Goal: Information Seeking & Learning: Learn about a topic

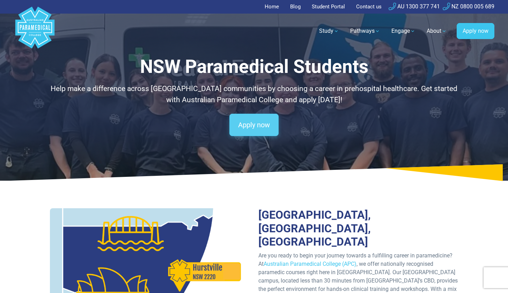
click at [272, 129] on link "Apply now" at bounding box center [253, 125] width 49 height 22
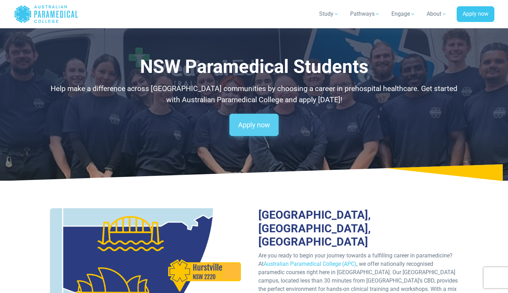
scroll to position [2507, 0]
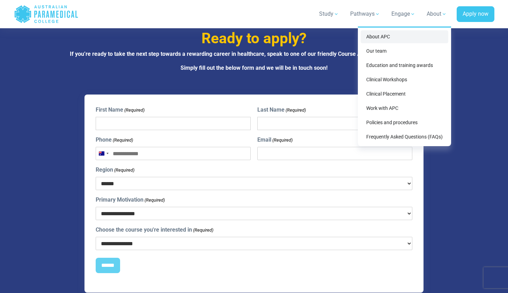
click at [406, 38] on link "About APC" at bounding box center [405, 36] width 88 height 13
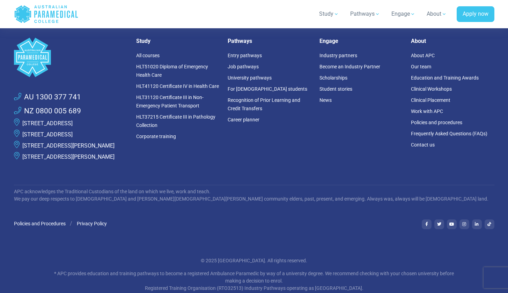
scroll to position [1959, 0]
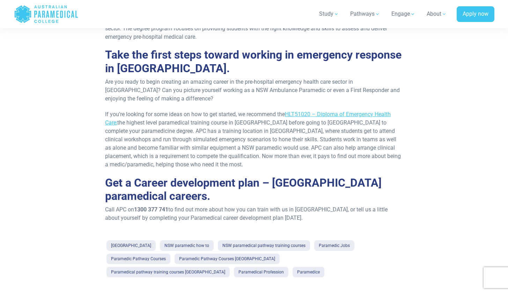
scroll to position [1123, 0]
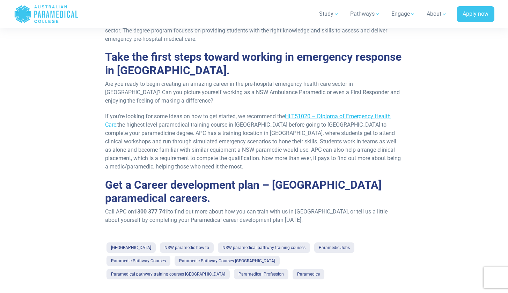
click at [338, 113] on link "HLT51020 – Diploma of Emergency Health Care;" at bounding box center [248, 120] width 286 height 15
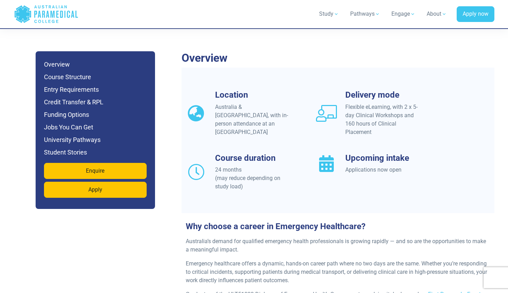
scroll to position [599, 0]
